Goal: Obtain resource: Download file/media

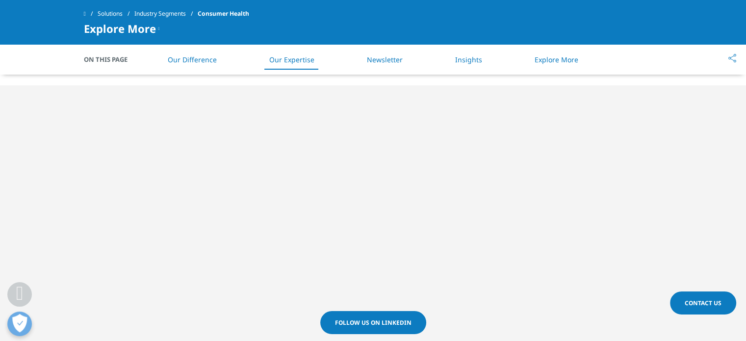
scroll to position [539, 0]
click at [357, 323] on span "Follow us on LinkedIn" at bounding box center [373, 325] width 77 height 8
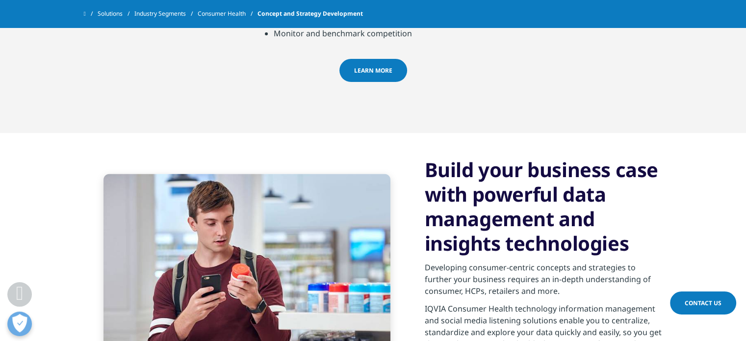
scroll to position [1258, 0]
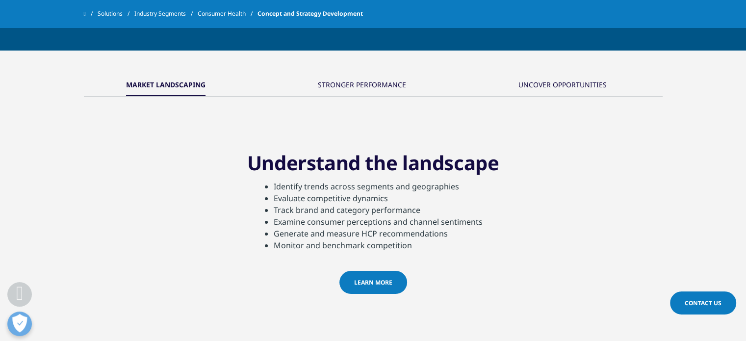
click at [574, 75] on div "UNCOVER OPPORTUNITIES" at bounding box center [563, 85] width 88 height 21
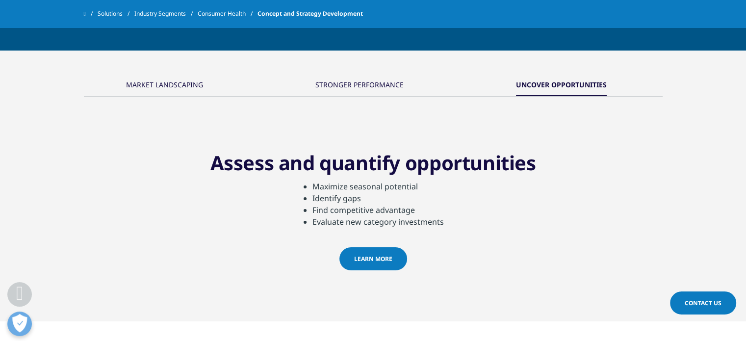
click at [171, 75] on div "MARKET LANDSCAPING" at bounding box center [164, 85] width 77 height 21
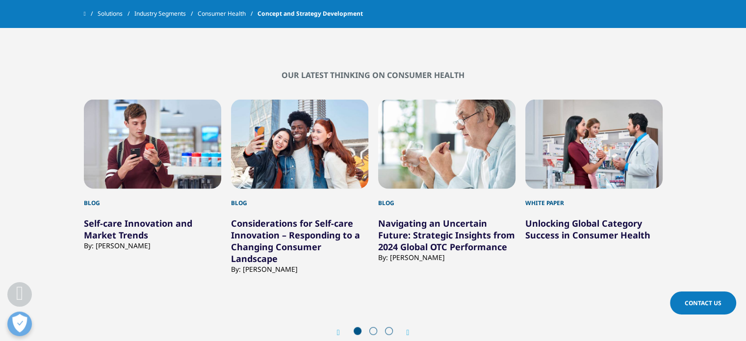
scroll to position [2141, 0]
click at [391, 217] on link "Navigating an Uncertain Future: Strategic Insights from 2024 Global OTC Perform…" at bounding box center [446, 234] width 137 height 35
click at [407, 328] on icon "Next slide" at bounding box center [408, 332] width 3 height 8
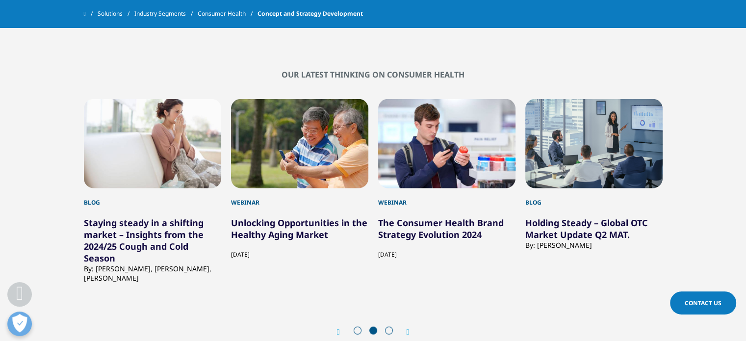
click at [407, 328] on icon "Next slide" at bounding box center [408, 332] width 3 height 8
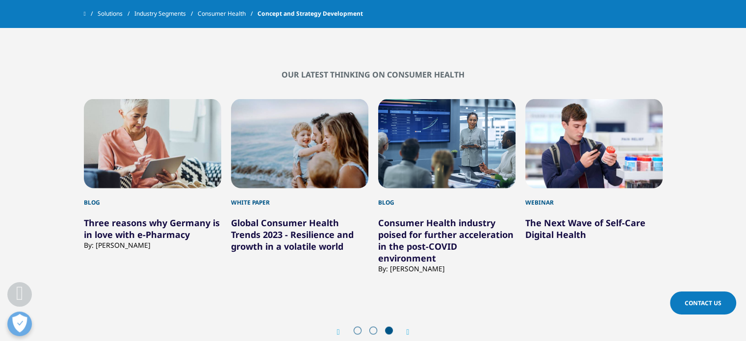
click at [407, 328] on icon "Next slide" at bounding box center [408, 332] width 3 height 8
click at [361, 327] on span at bounding box center [358, 331] width 8 height 8
click at [359, 327] on span at bounding box center [358, 331] width 8 height 8
click at [339, 328] on icon "Previous slide" at bounding box center [338, 332] width 3 height 8
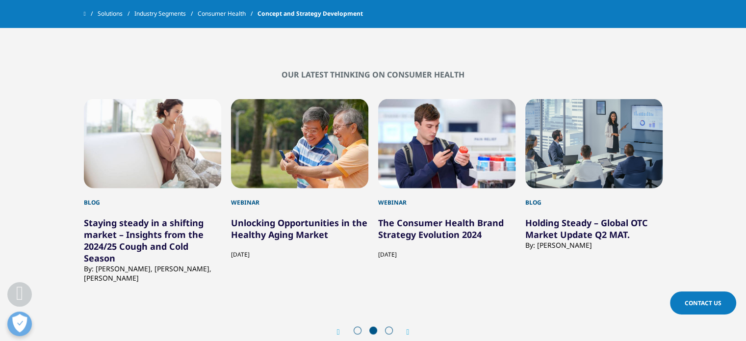
click at [339, 328] on icon "Previous slide" at bounding box center [338, 332] width 3 height 8
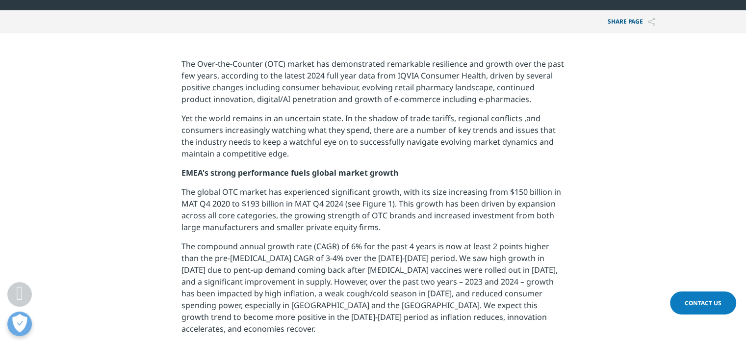
scroll to position [388, 0]
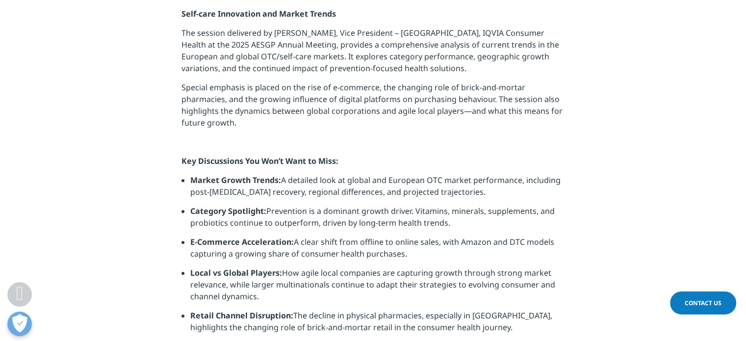
scroll to position [688, 0]
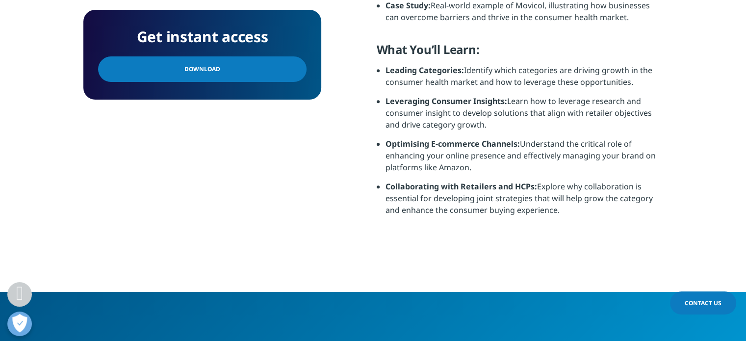
scroll to position [694, 0]
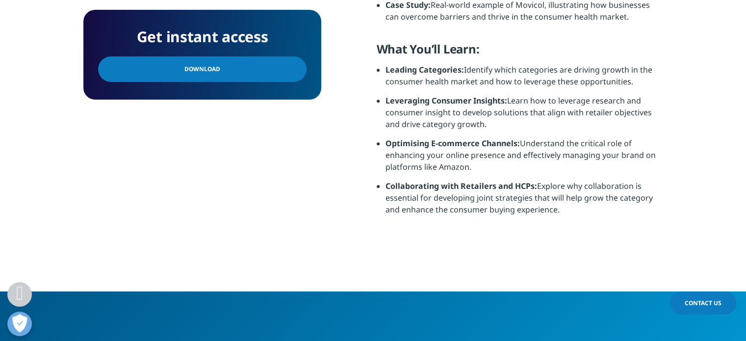
click at [237, 64] on link "Download" at bounding box center [202, 69] width 209 height 26
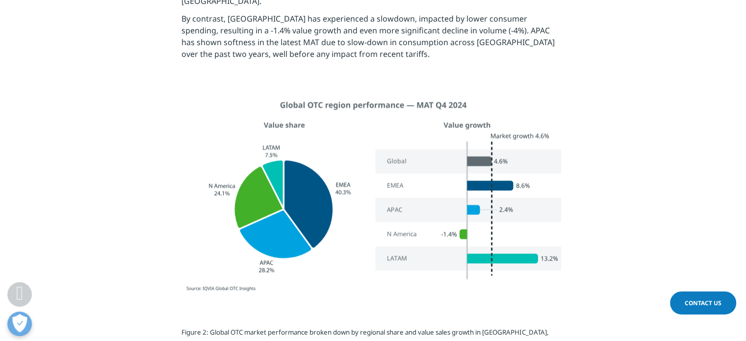
scroll to position [1120, 0]
